Goal: Book appointment/travel/reservation

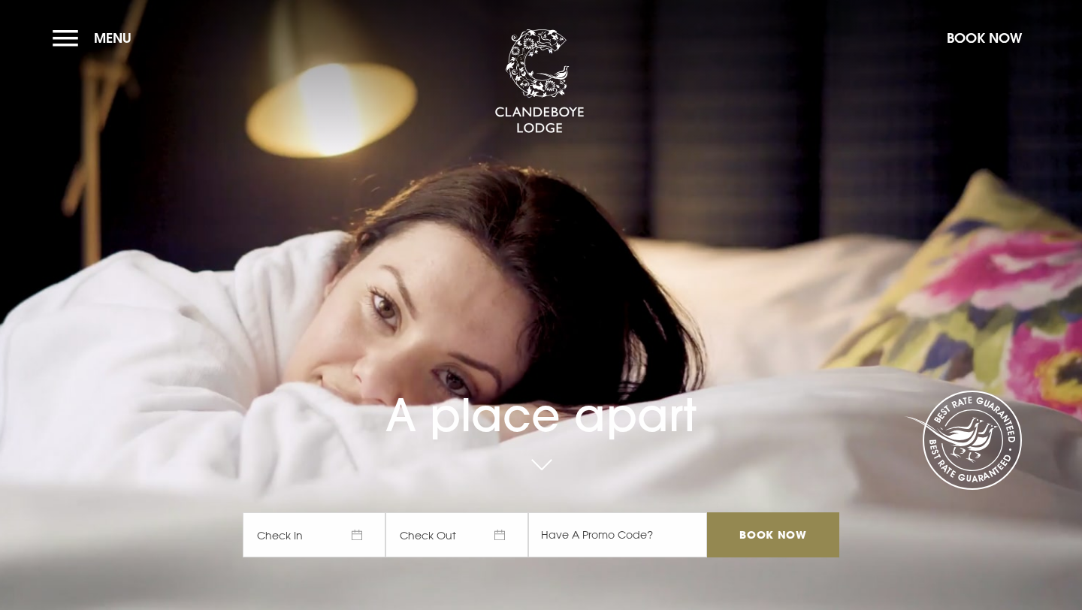
click at [44, 41] on section "A place apart Check In Check Out Mon Tue Wed Thur Fri Sat Sun Mon Tue Wed Thur …" at bounding box center [541, 305] width 1082 height 610
click at [65, 41] on button "Menu" at bounding box center [96, 38] width 86 height 32
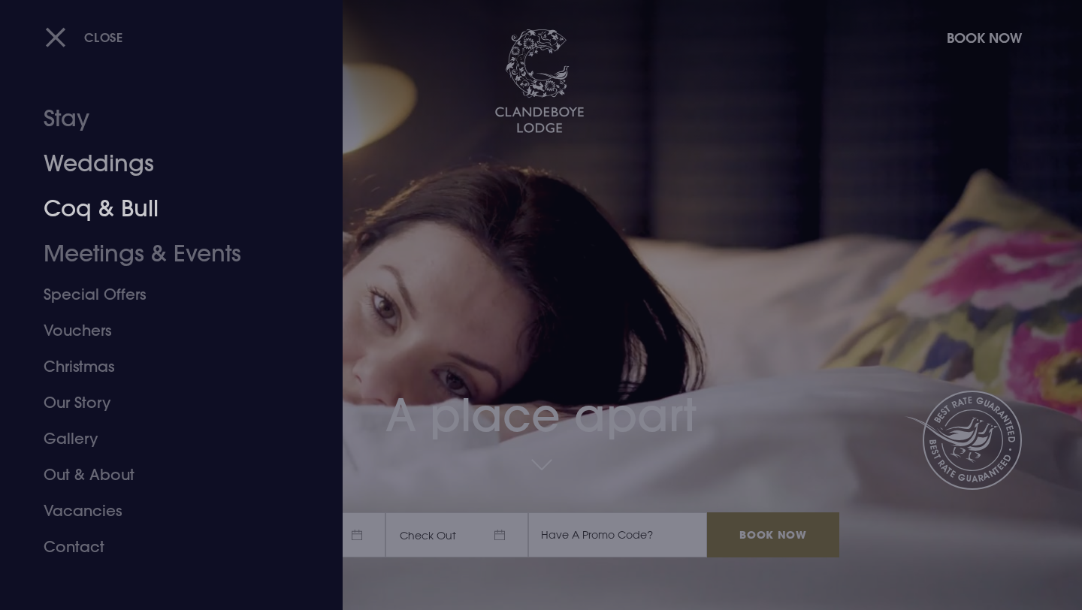
click at [128, 249] on link "Meetings & Events" at bounding box center [162, 253] width 237 height 45
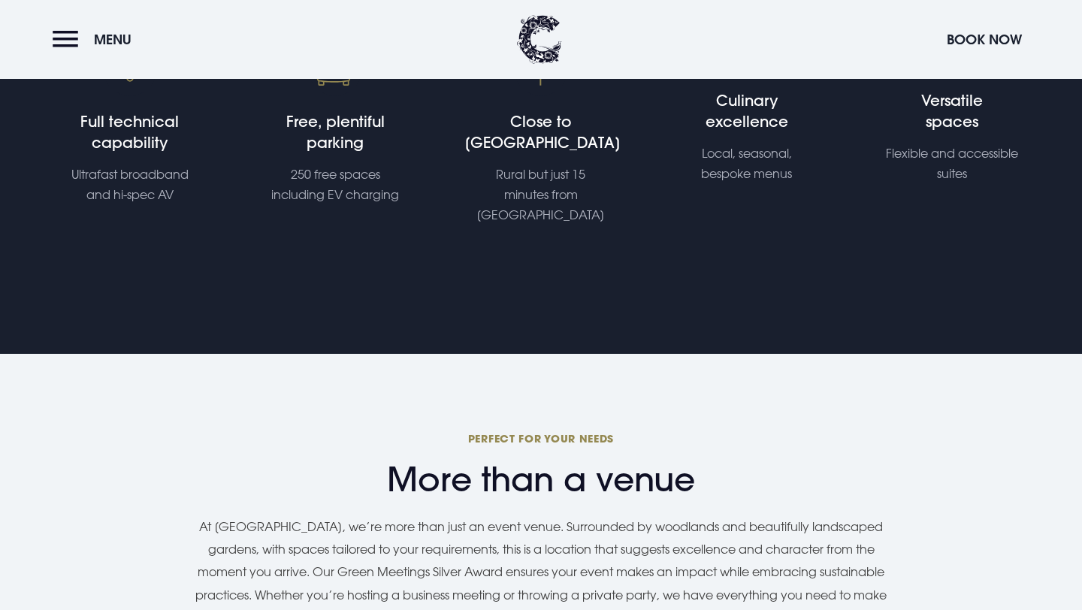
scroll to position [958, 0]
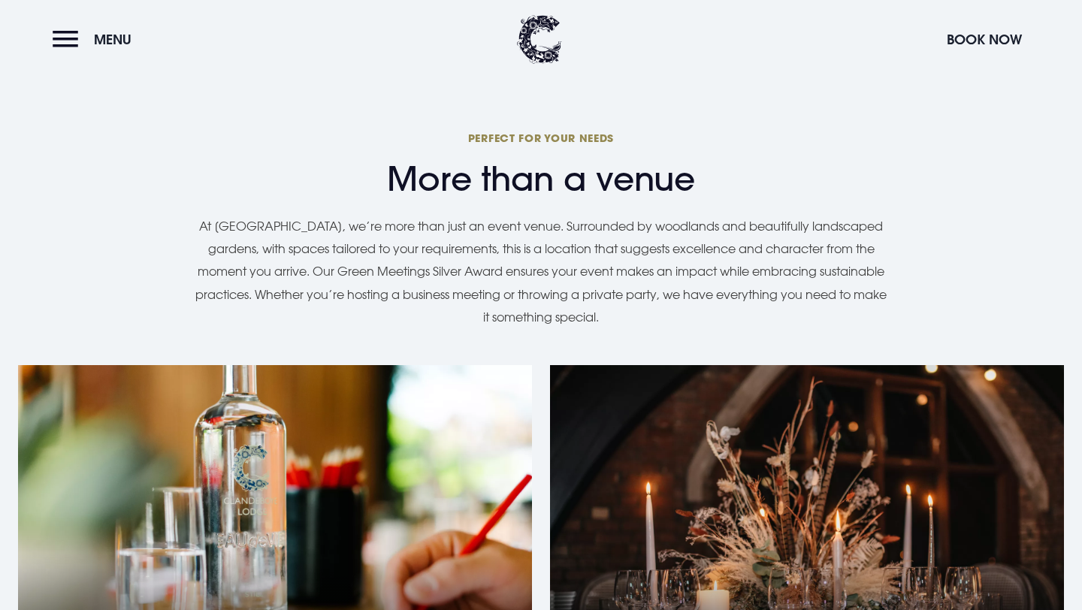
click at [328, 423] on div "Corporate Events" at bounding box center [275, 553] width 514 height 376
